Goal: Navigation & Orientation: Find specific page/section

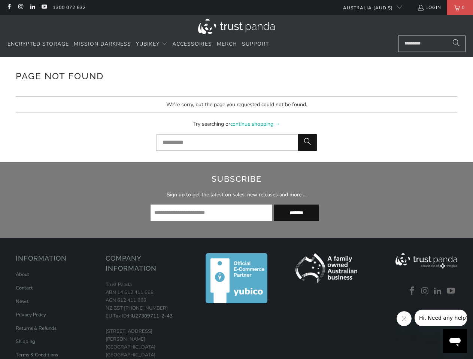
click at [236, 180] on h2 "Subscribe" at bounding box center [236, 179] width 273 height 12
click at [152, 44] on span "YubiKey" at bounding box center [148, 43] width 24 height 7
click at [57, 259] on div "Information About Contact News Privacy Policy Returns & Refunds Shipping" at bounding box center [57, 306] width 82 height 106
click at [147, 264] on div "Company Information Trust Panda ABN 14 612 411 668 ACN 612 411 668 NZ GST [PHON…" at bounding box center [147, 306] width 82 height 106
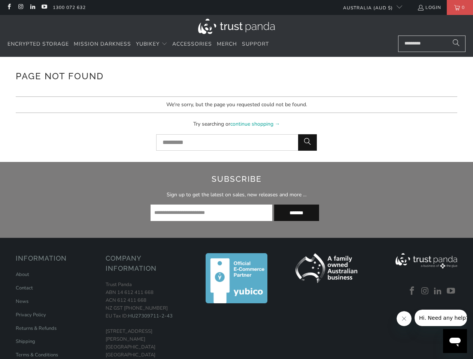
click at [403, 319] on icon "Close message from company" at bounding box center [403, 319] width 4 height 4
click at [440, 318] on span "Hi. Need any help?" at bounding box center [442, 318] width 49 height 6
click at [455, 341] on icon "Open messaging window" at bounding box center [454, 342] width 11 height 9
